Goal: Transaction & Acquisition: Obtain resource

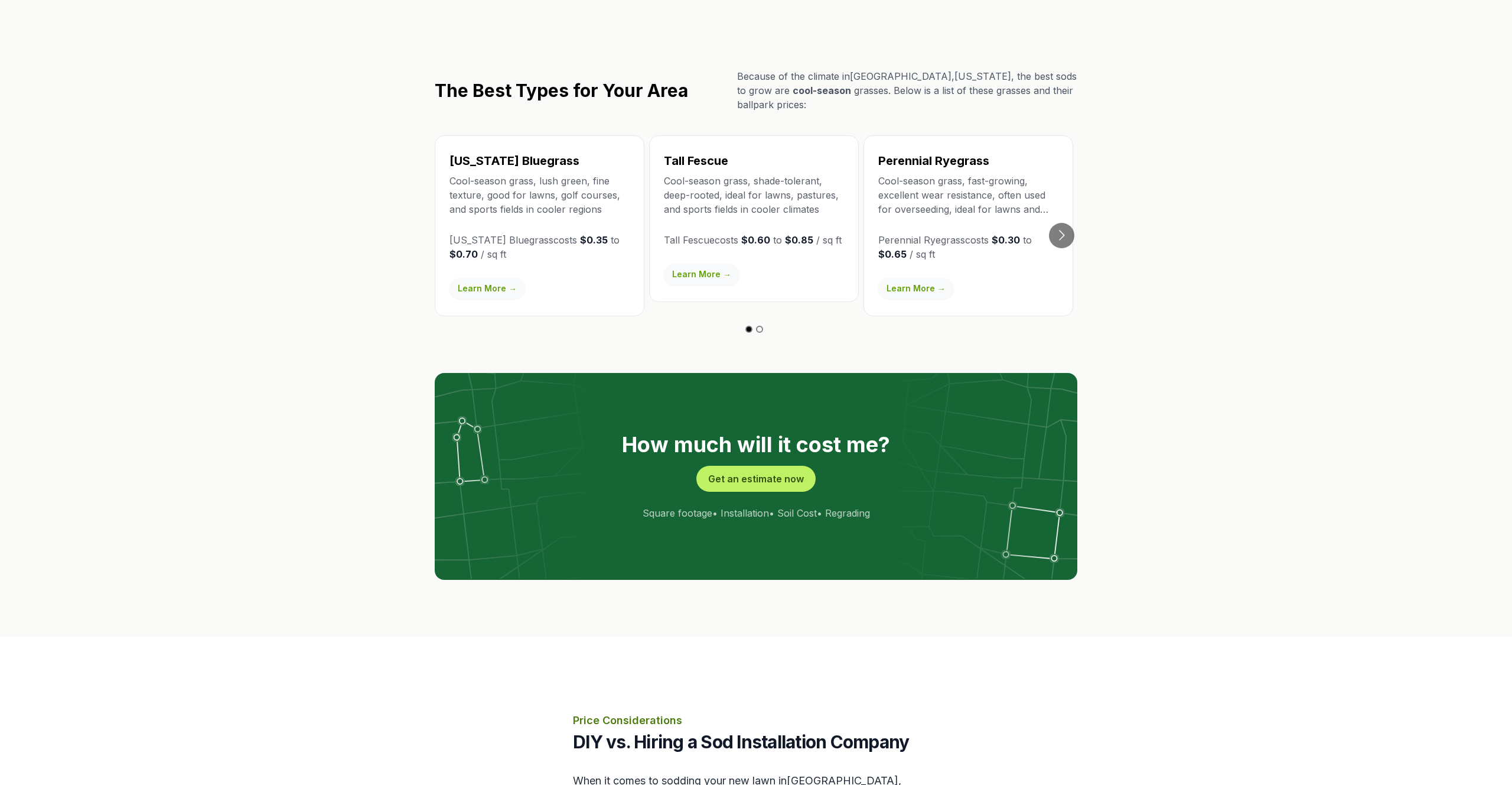
scroll to position [2033, 0]
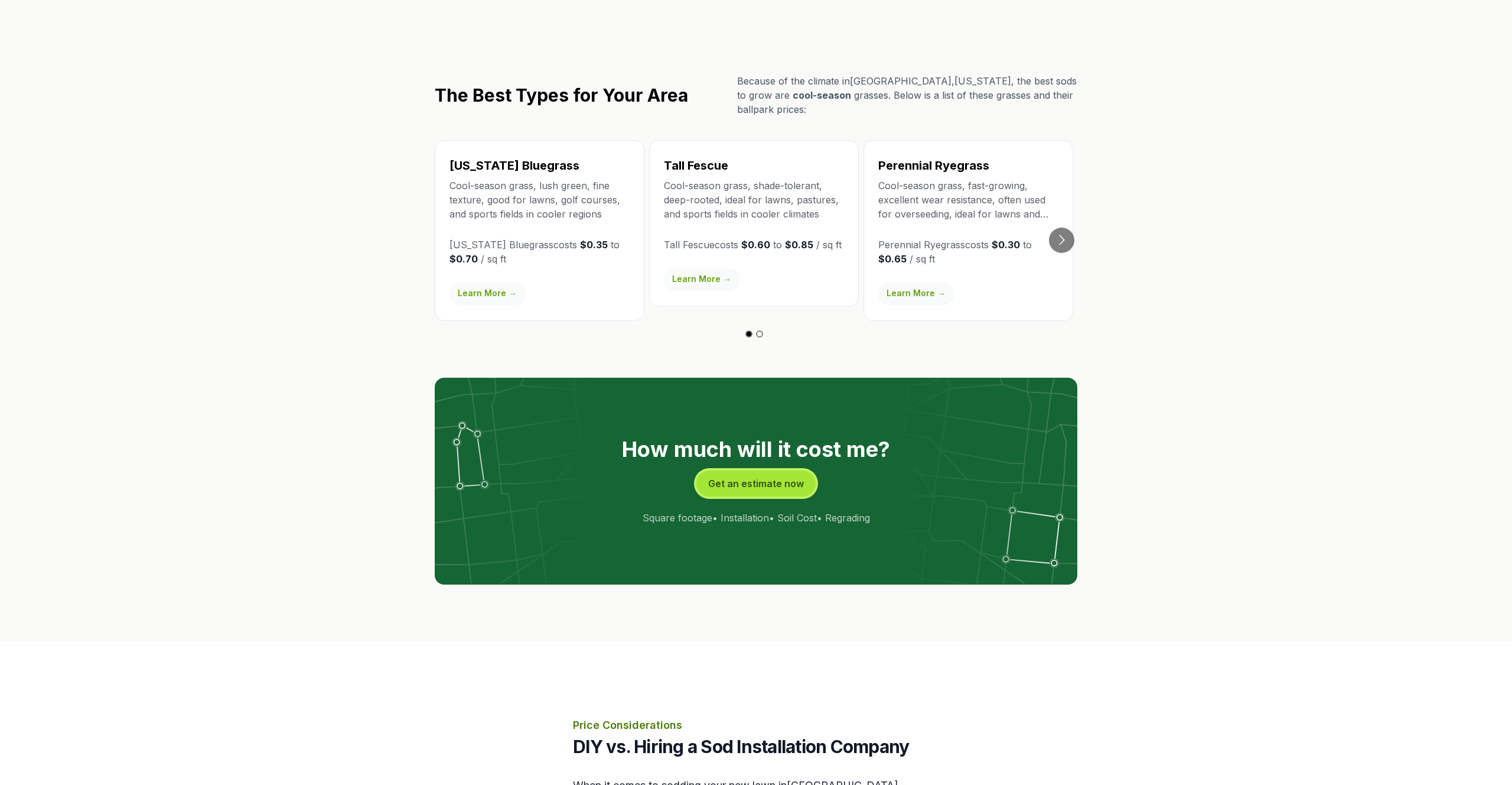
click at [760, 470] on button "Get an estimate now" at bounding box center [755, 483] width 119 height 26
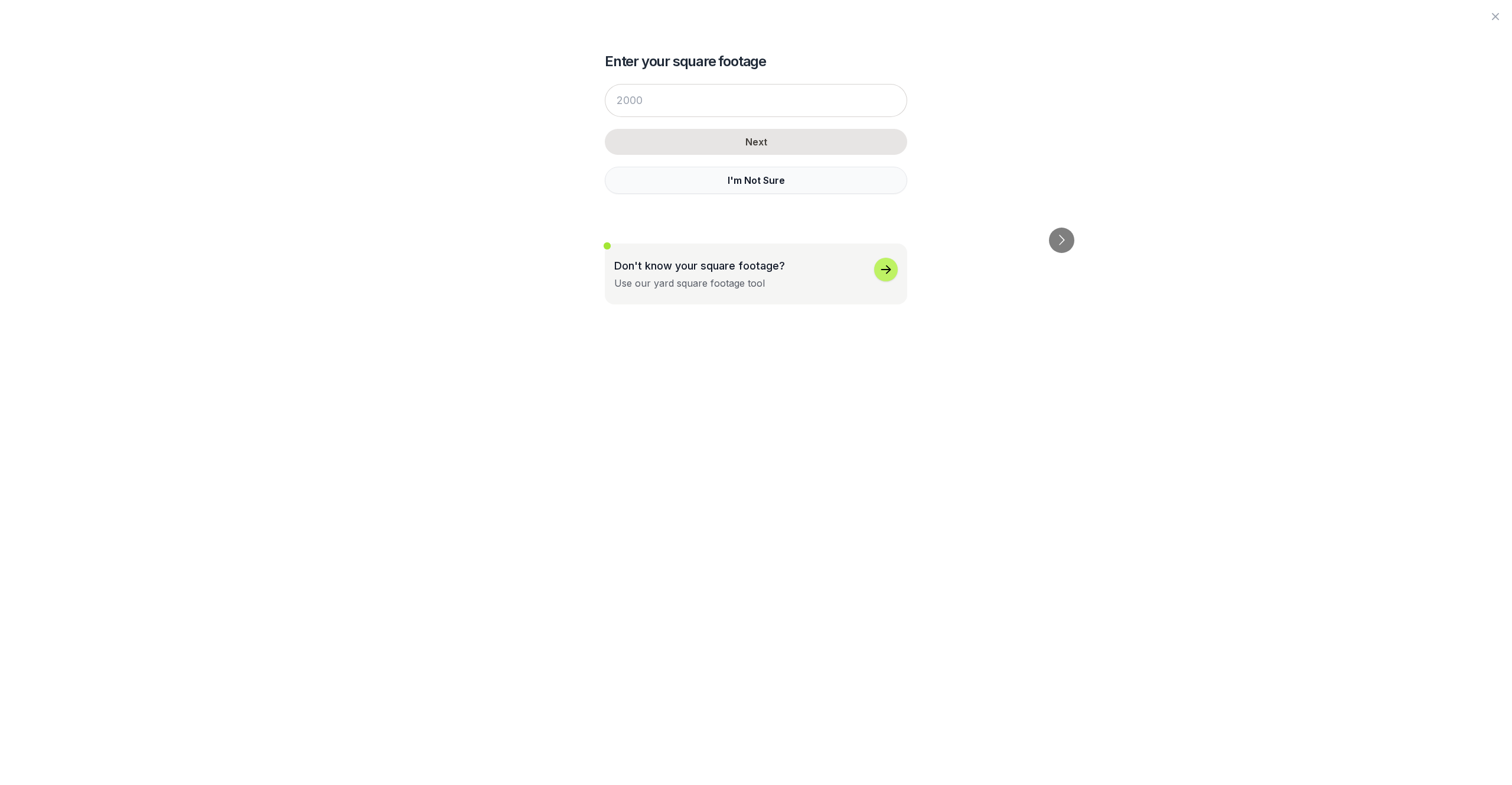
click at [781, 178] on button "I'm Not Sure" at bounding box center [756, 181] width 302 height 27
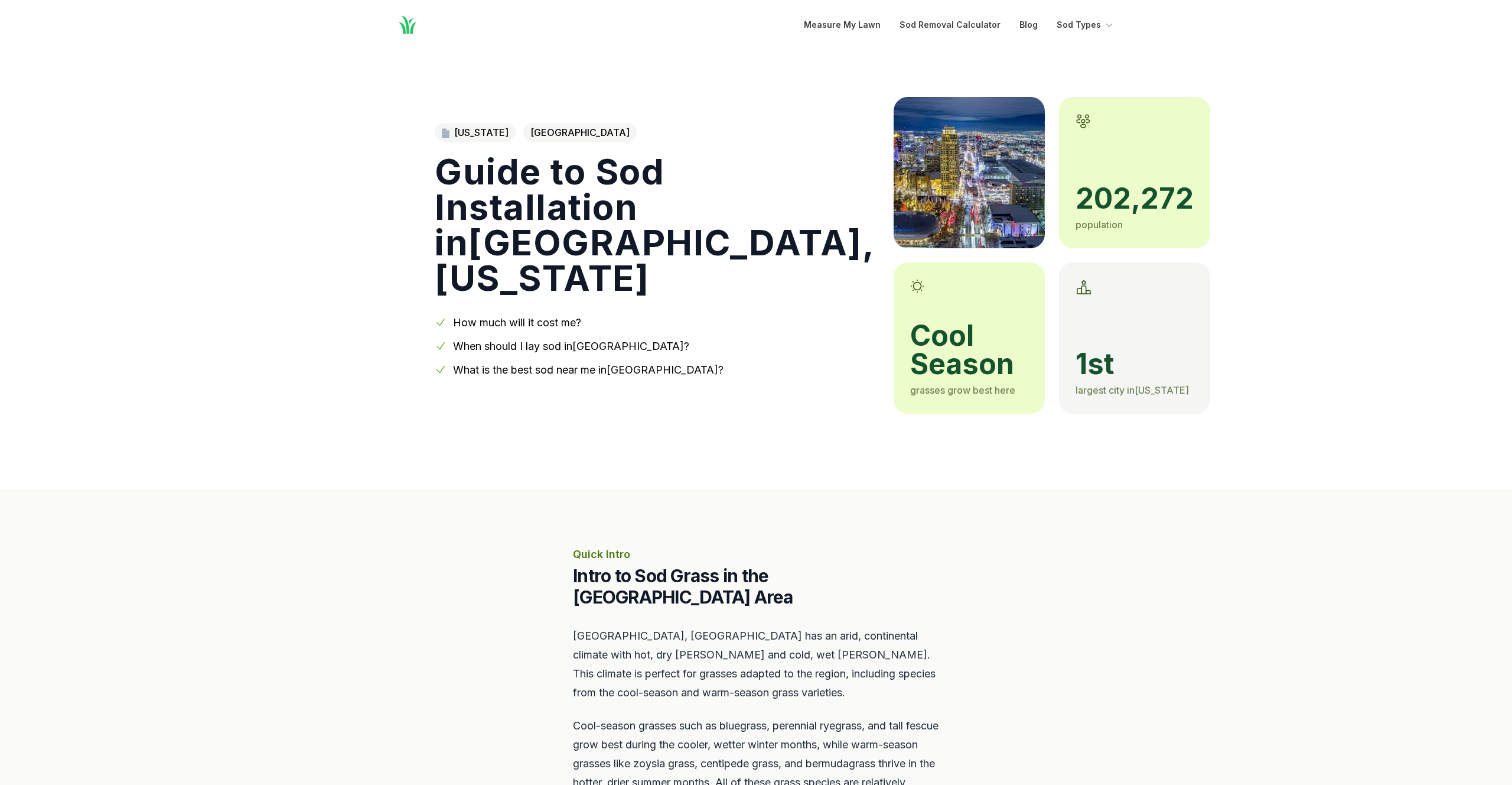
scroll to position [2033, 0]
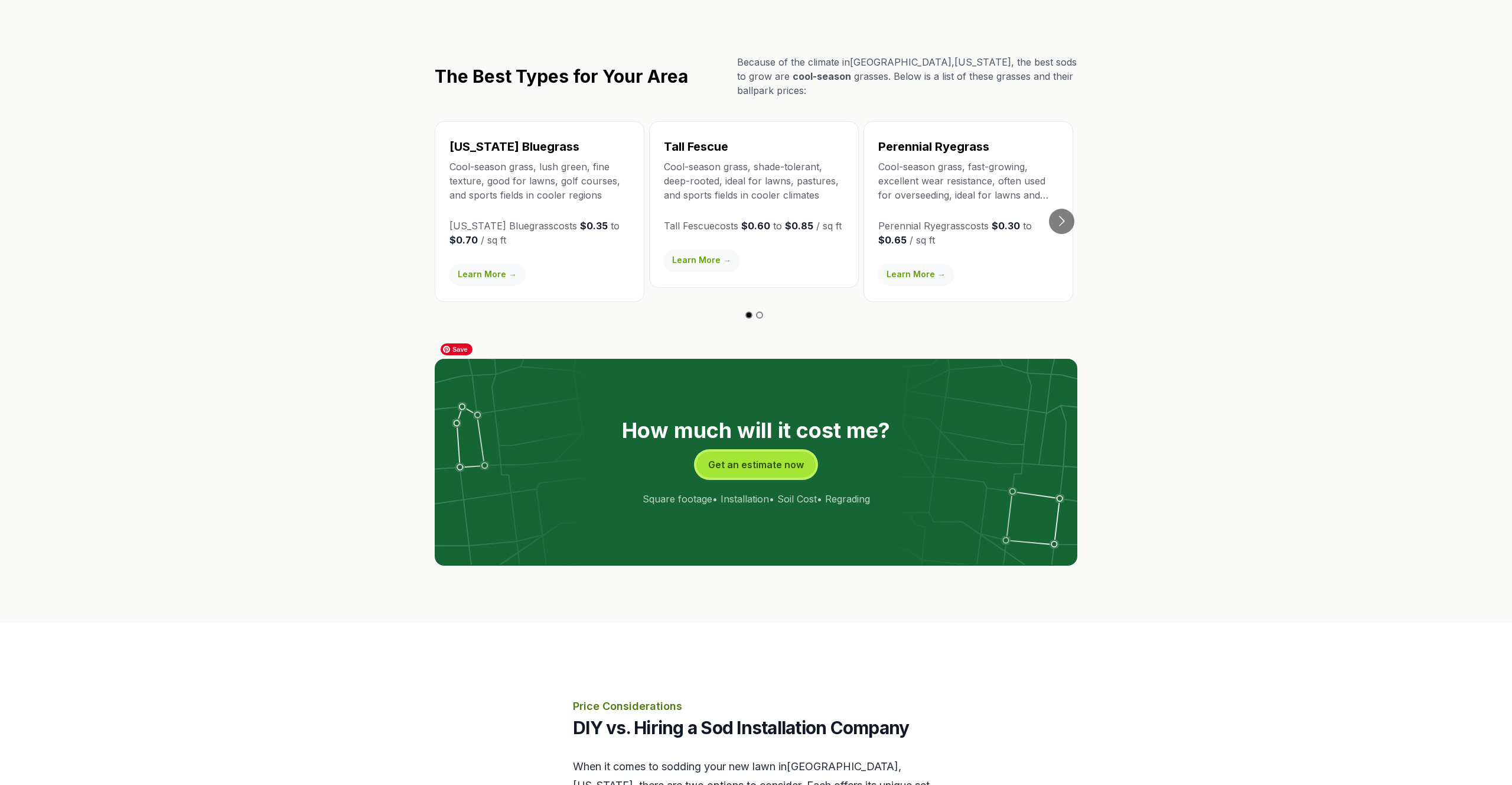
click at [791, 452] on button "Get an estimate now" at bounding box center [755, 465] width 119 height 26
